Goal: Complete application form

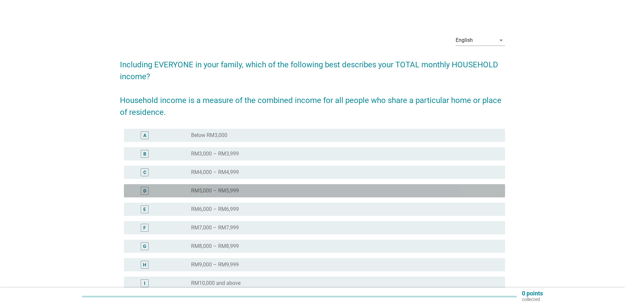
click at [225, 187] on label "RM5,000 – RM5,999" at bounding box center [215, 190] width 48 height 7
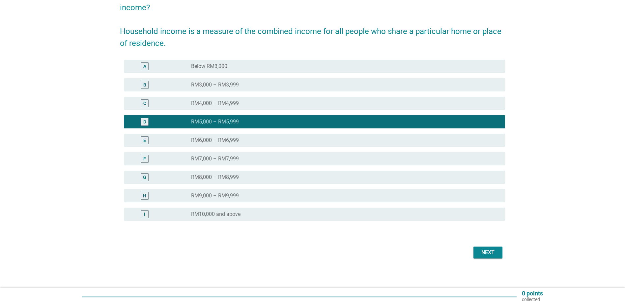
scroll to position [71, 0]
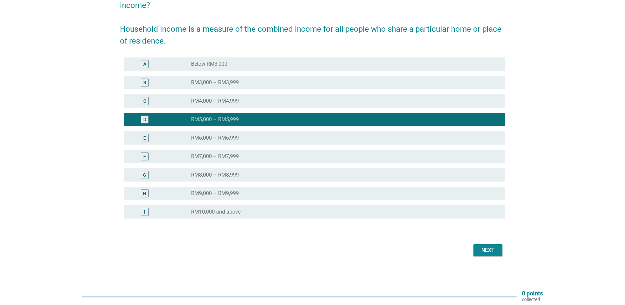
click at [489, 252] on div "Next" at bounding box center [488, 250] width 18 height 8
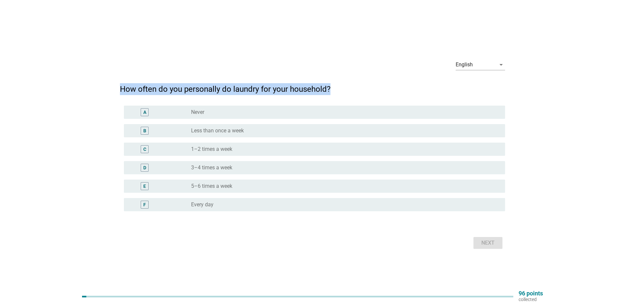
drag, startPoint x: 337, startPoint y: 89, endPoint x: 86, endPoint y: 85, distance: 251.2
click at [86, 85] on div "English arrow_drop_down How often do you personally do laundry for your househo…" at bounding box center [313, 152] width 594 height 207
drag, startPoint x: 86, startPoint y: 85, endPoint x: 87, endPoint y: 80, distance: 5.8
click at [81, 75] on div at bounding box center [81, 75] width 0 height 0
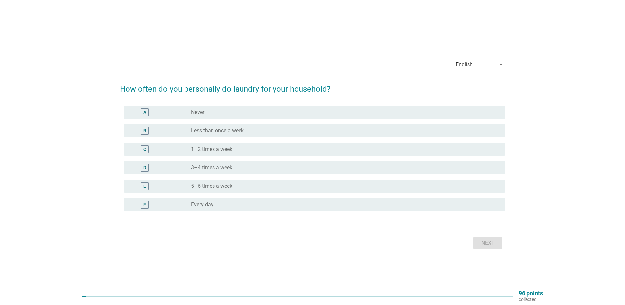
click at [81, 113] on div "English arrow_drop_down How often do you personally do laundry for your househo…" at bounding box center [313, 152] width 594 height 207
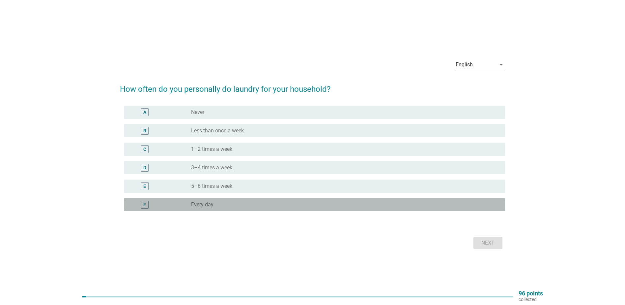
click at [216, 204] on div "radio_button_unchecked Every day" at bounding box center [343, 204] width 304 height 7
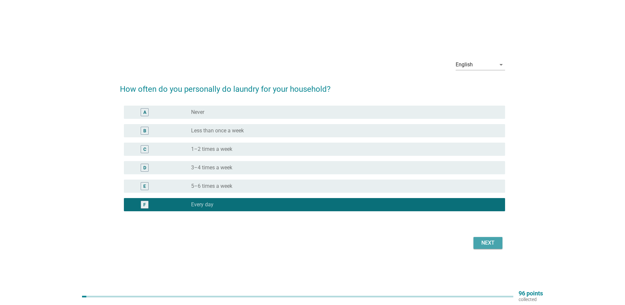
click at [501, 241] on button "Next" at bounding box center [488, 243] width 29 height 12
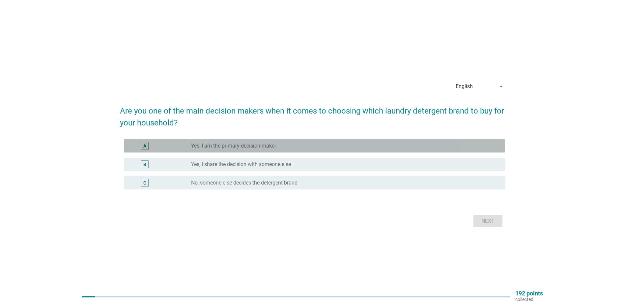
click at [246, 145] on label "Yes, I am the primary decision maker" at bounding box center [233, 145] width 85 height 7
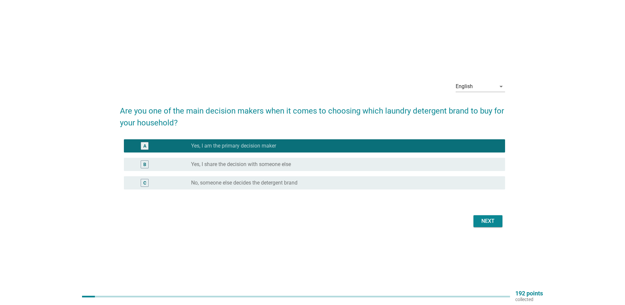
click at [487, 223] on div "Next" at bounding box center [488, 221] width 18 height 8
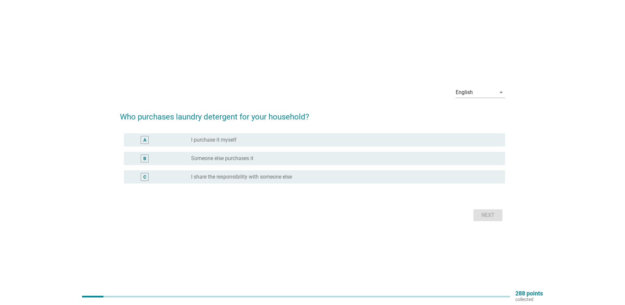
click at [242, 177] on label "I share the responsibility with someone else" at bounding box center [241, 176] width 101 height 7
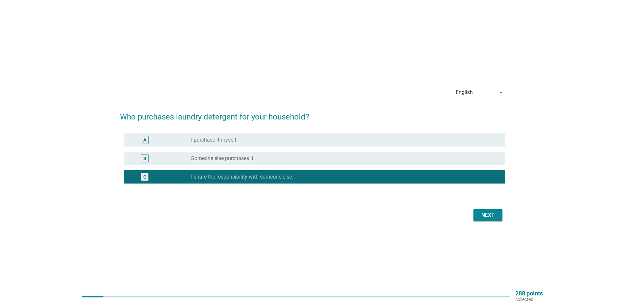
click at [487, 214] on div "Next" at bounding box center [488, 215] width 18 height 8
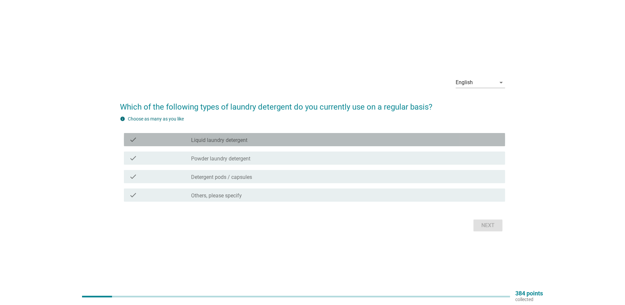
click at [252, 143] on div "check check_box_outline_blank Liquid laundry detergent" at bounding box center [314, 139] width 381 height 13
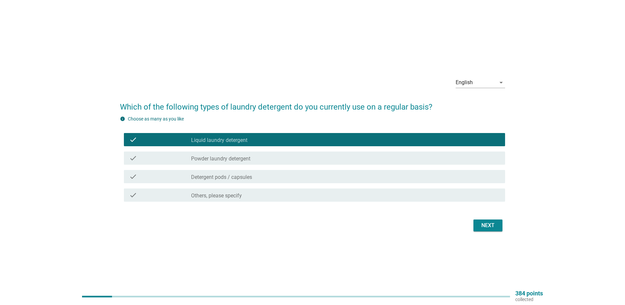
click at [249, 158] on label "Powder laundry detergent" at bounding box center [220, 158] width 59 height 7
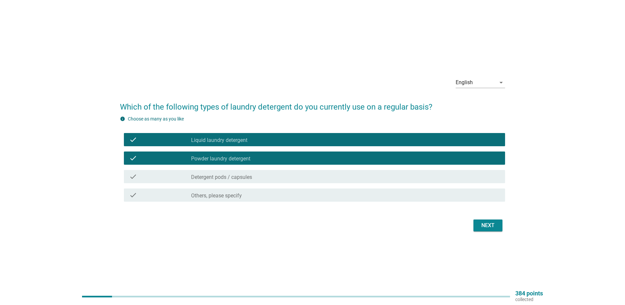
click at [486, 222] on div "Next" at bounding box center [488, 225] width 18 height 8
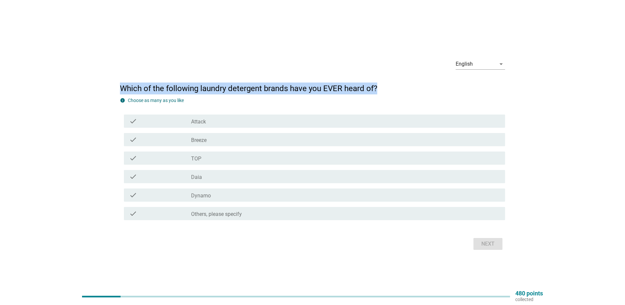
drag, startPoint x: 387, startPoint y: 89, endPoint x: 113, endPoint y: 84, distance: 273.6
click at [113, 84] on div "English arrow_drop_down Which of the following laundry detergent brands have yo…" at bounding box center [313, 152] width 594 height 209
drag, startPoint x: 113, startPoint y: 84, endPoint x: 114, endPoint y: 78, distance: 5.6
click at [109, 74] on div at bounding box center [109, 74] width 0 height 0
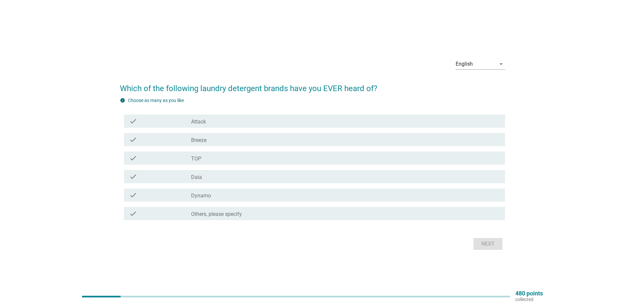
click at [106, 108] on div "English arrow_drop_down Which of the following laundry detergent brands have yo…" at bounding box center [313, 152] width 594 height 209
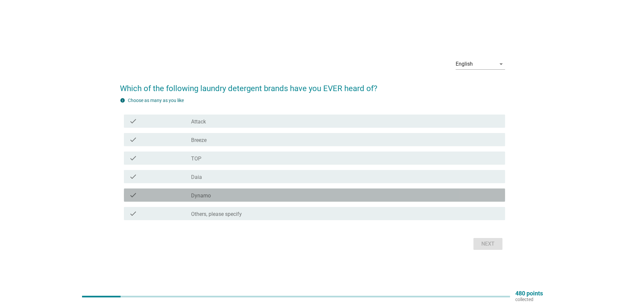
click at [214, 193] on div "check_box_outline_blank Dynamo" at bounding box center [345, 195] width 309 height 8
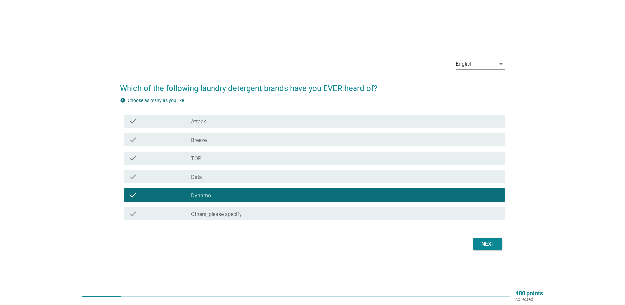
click at [213, 176] on div "check_box_outline_blank Daia" at bounding box center [345, 176] width 309 height 8
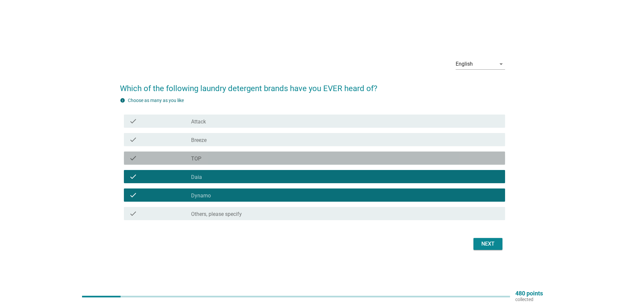
click at [214, 156] on div "check_box_outline_blank TOP" at bounding box center [345, 158] width 309 height 8
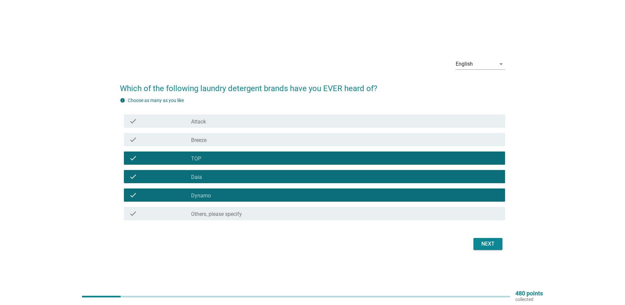
click at [217, 141] on div "check_box_outline_blank Breeze" at bounding box center [345, 139] width 309 height 8
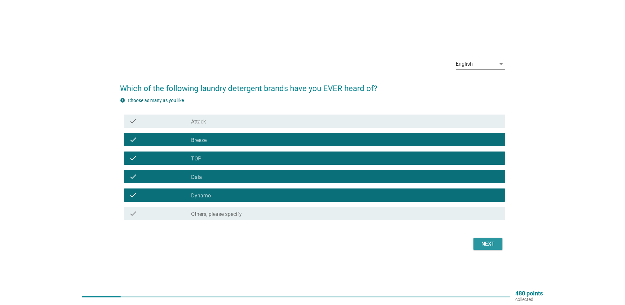
click at [489, 245] on div "Next" at bounding box center [488, 244] width 18 height 8
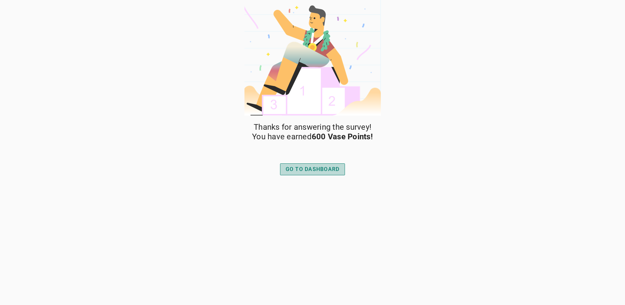
click at [326, 174] on button "GO TO DASHBOARD" at bounding box center [312, 169] width 65 height 12
